Goal: Task Accomplishment & Management: Complete application form

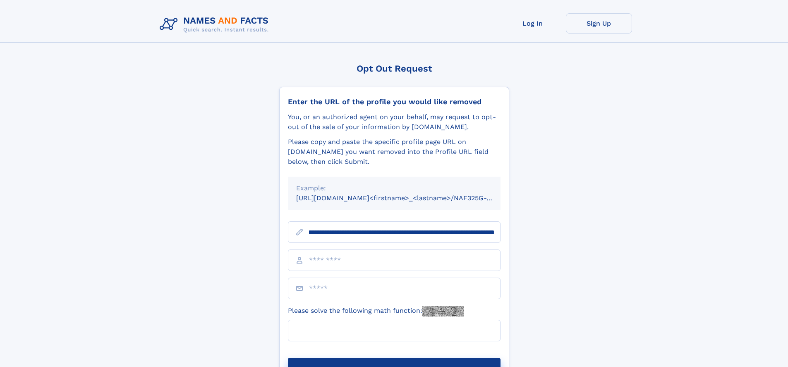
scroll to position [0, 99]
type input "**********"
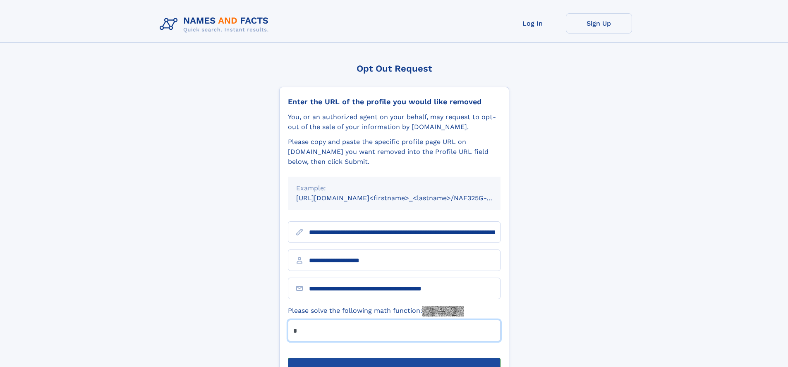
type input "*"
click at [394, 358] on button "Submit Opt Out Request" at bounding box center [394, 371] width 213 height 26
